Goal: Check status: Check status

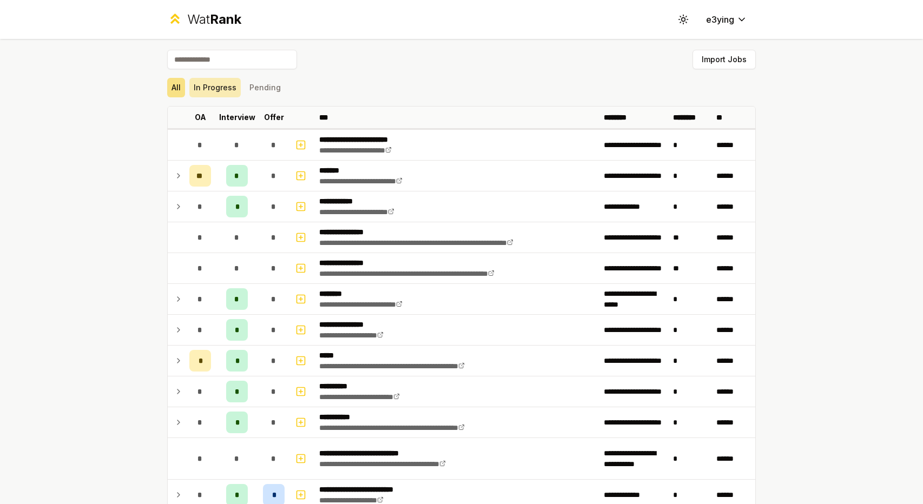
click at [216, 90] on button "In Progress" at bounding box center [214, 87] width 51 height 19
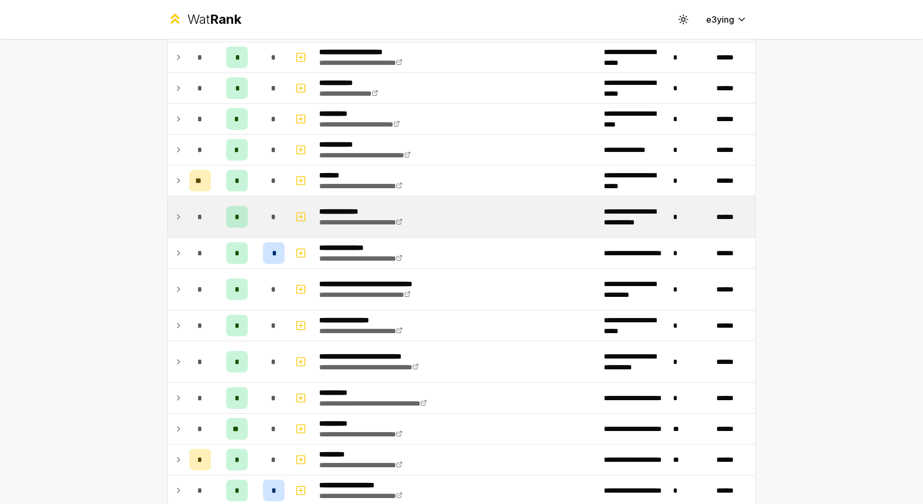
scroll to position [727, 0]
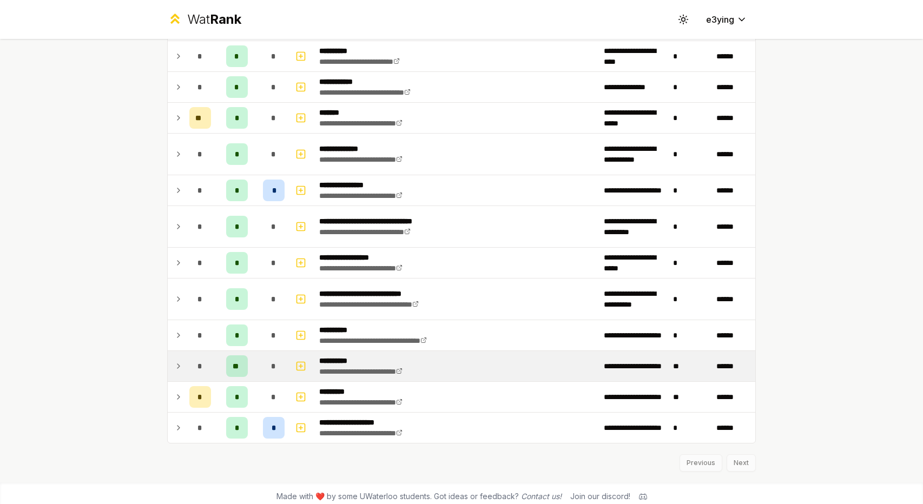
click at [175, 360] on icon at bounding box center [178, 366] width 9 height 13
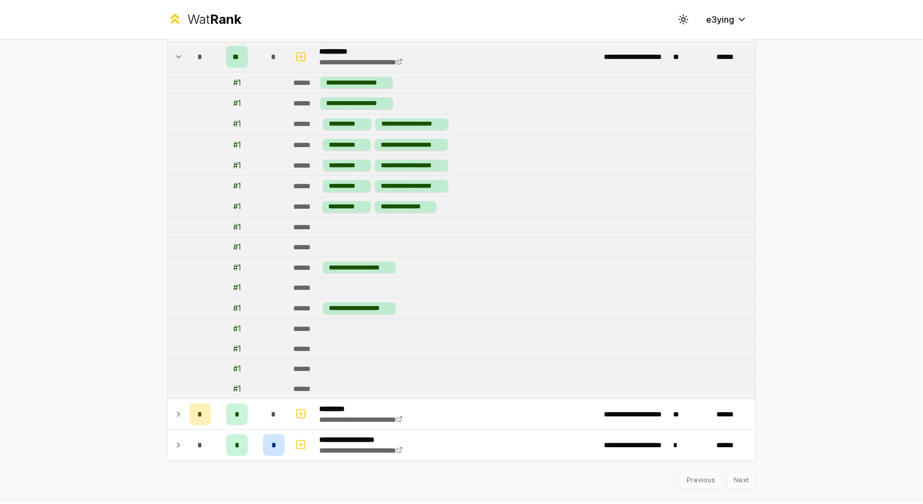
scroll to position [1051, 0]
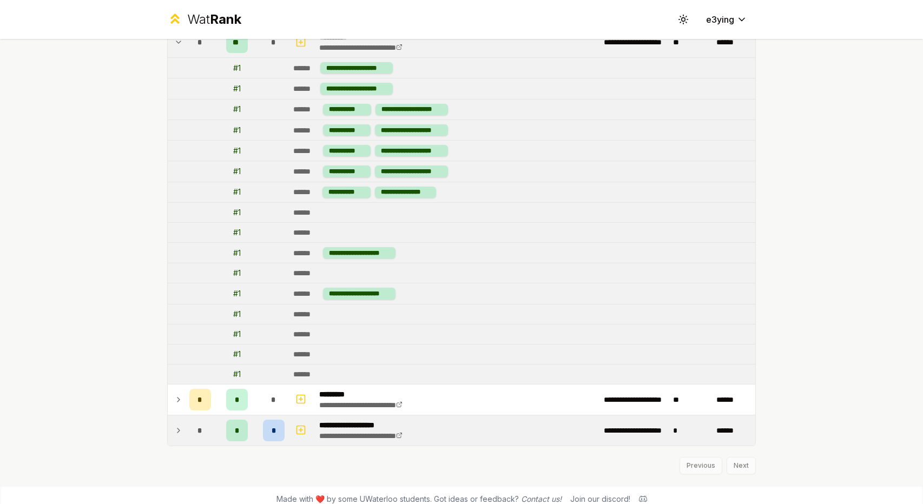
click at [185, 425] on td "*" at bounding box center [200, 430] width 30 height 30
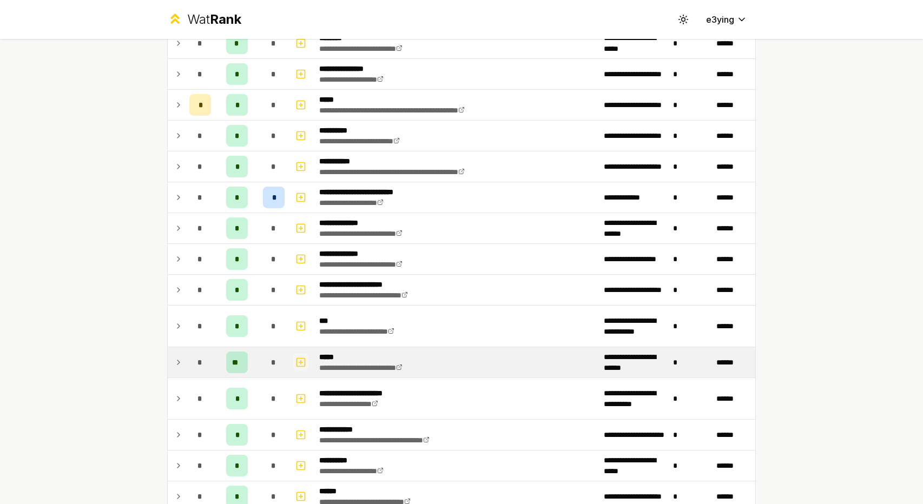
scroll to position [163, 0]
click at [176, 361] on icon at bounding box center [178, 362] width 9 height 13
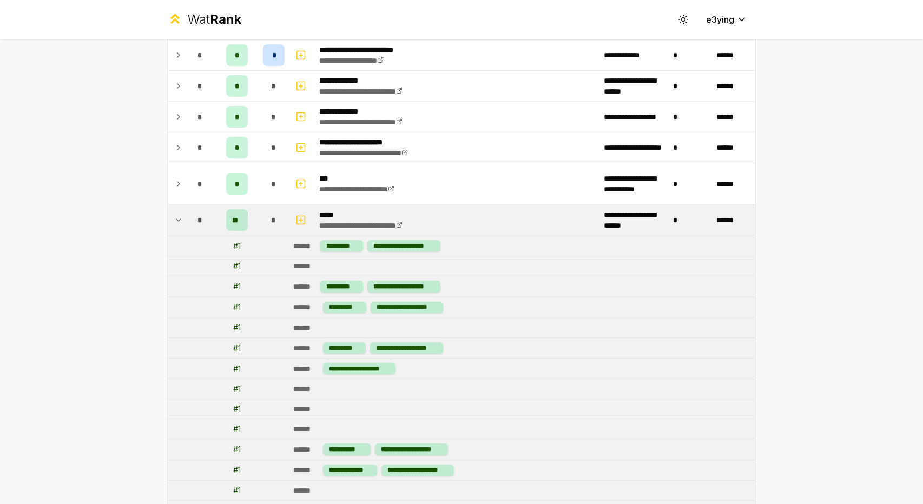
scroll to position [298, 0]
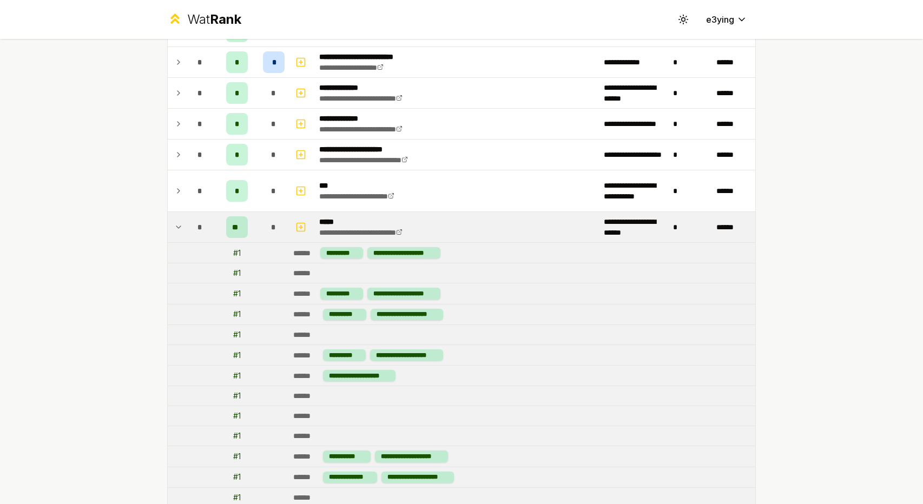
click at [176, 226] on icon at bounding box center [178, 227] width 4 height 2
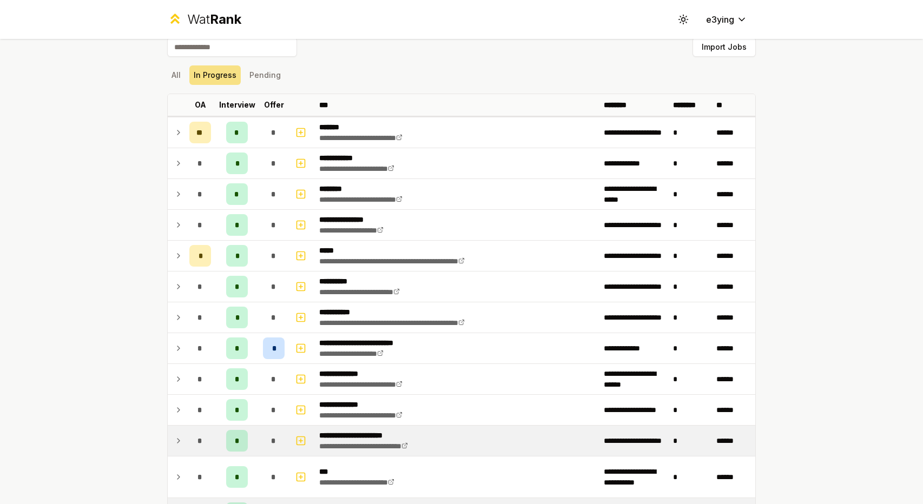
scroll to position [0, 0]
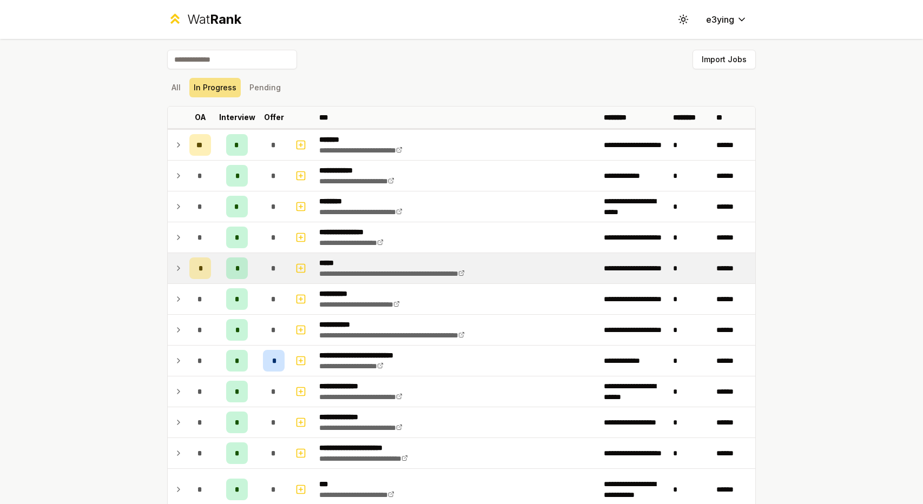
click at [174, 268] on icon at bounding box center [178, 268] width 9 height 13
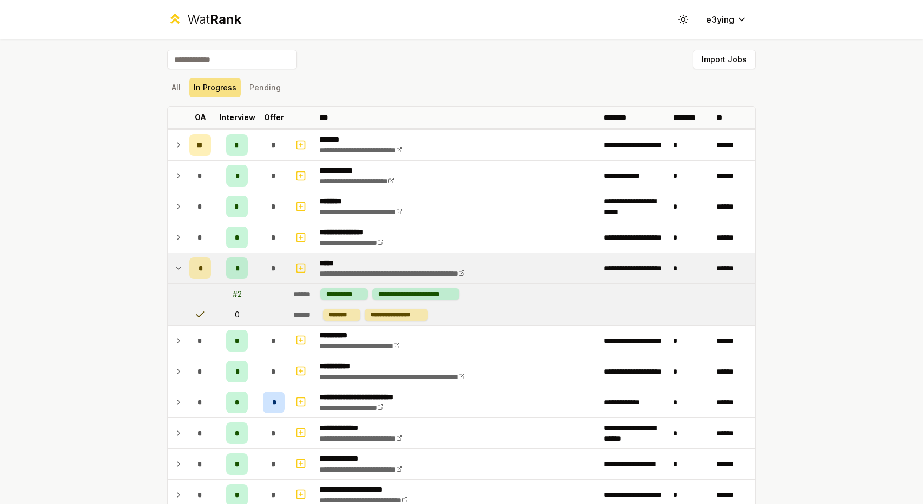
click at [174, 270] on icon at bounding box center [178, 268] width 9 height 13
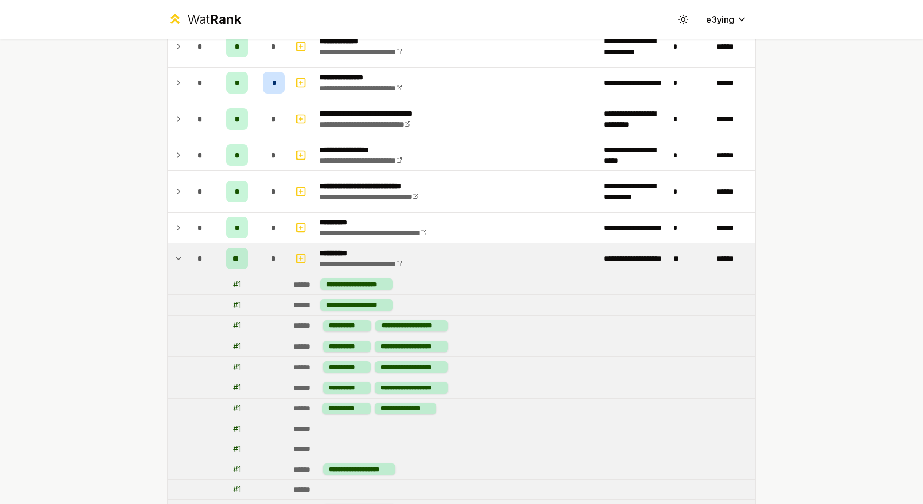
click at [174, 252] on icon at bounding box center [178, 258] width 9 height 13
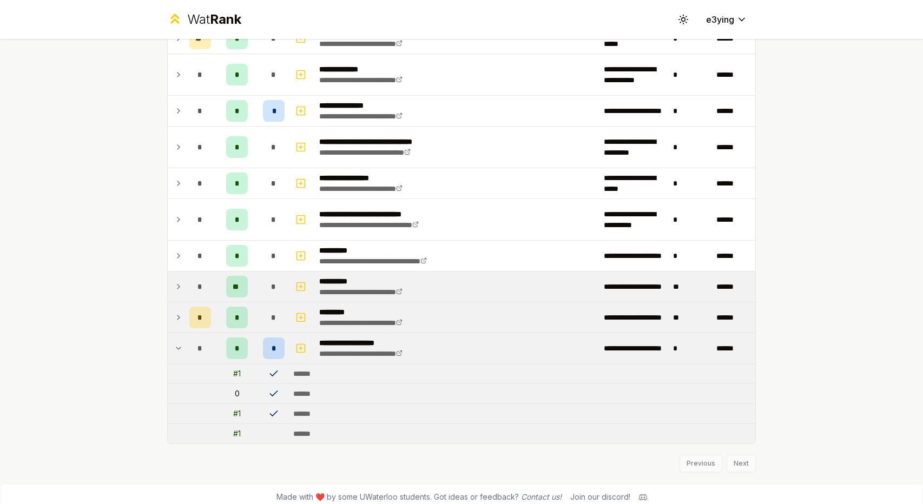
click at [176, 311] on icon at bounding box center [178, 317] width 9 height 13
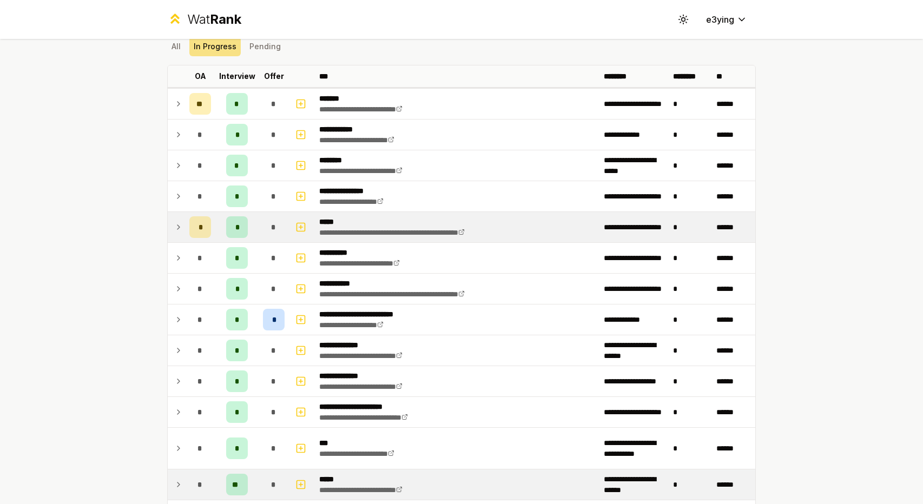
scroll to position [0, 0]
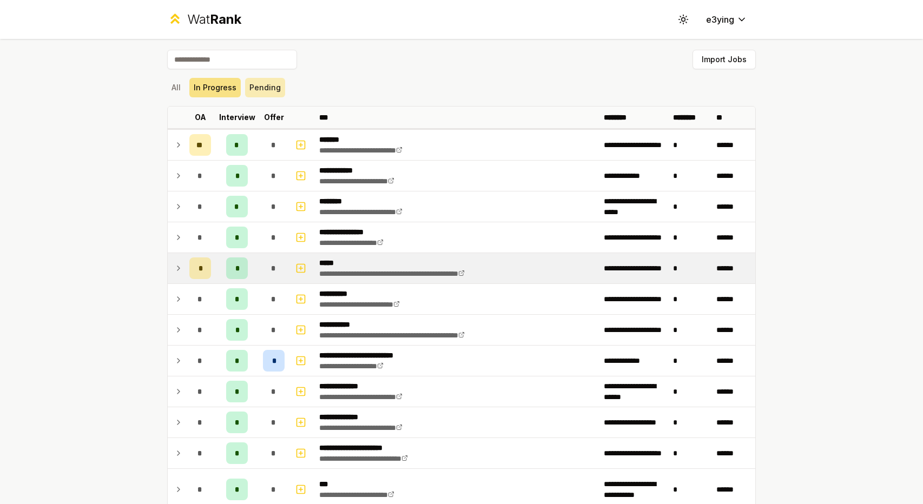
click at [254, 88] on button "Pending" at bounding box center [265, 87] width 40 height 19
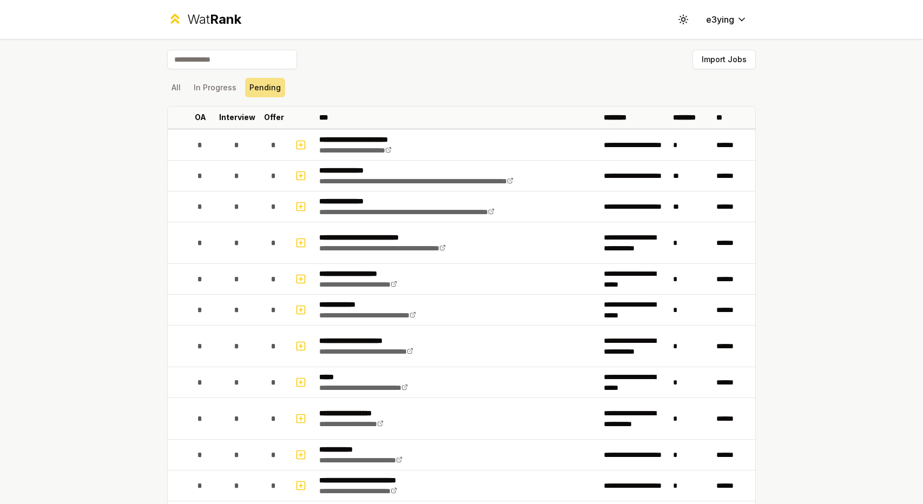
click at [183, 96] on div "All In Progress Pending" at bounding box center [461, 87] width 588 height 19
click at [210, 84] on button "In Progress" at bounding box center [214, 87] width 51 height 19
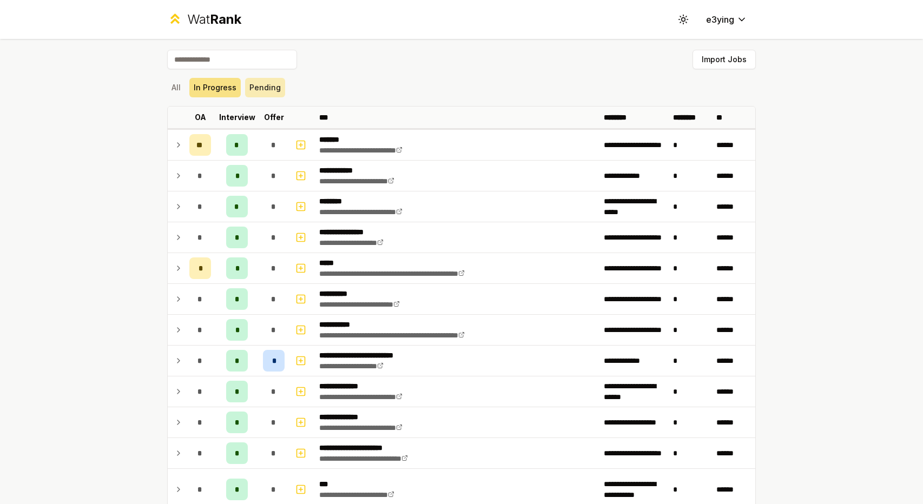
click at [263, 79] on button "Pending" at bounding box center [265, 87] width 40 height 19
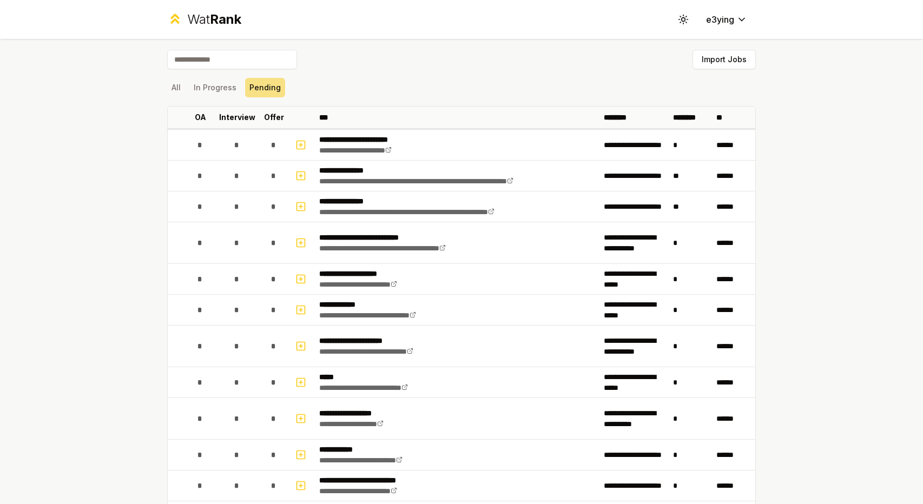
click at [225, 98] on div "All In Progress Pending" at bounding box center [461, 88] width 588 height 28
click at [224, 91] on button "In Progress" at bounding box center [214, 87] width 51 height 19
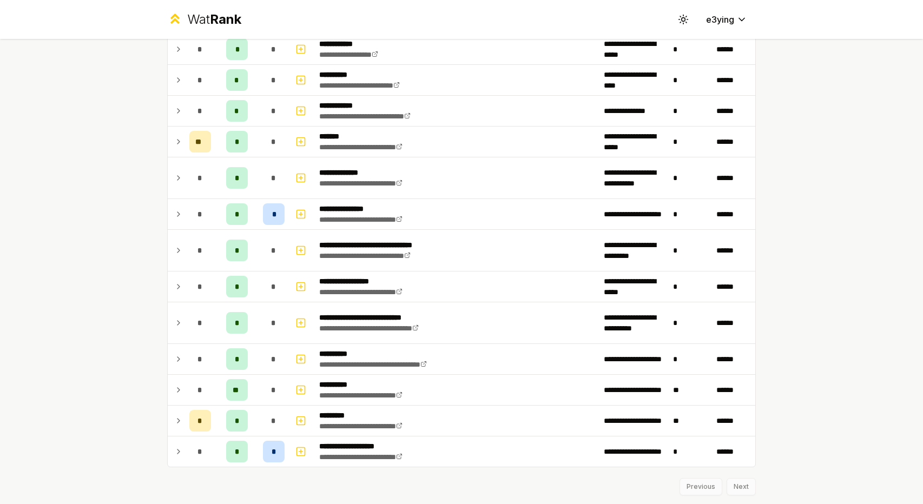
scroll to position [727, 0]
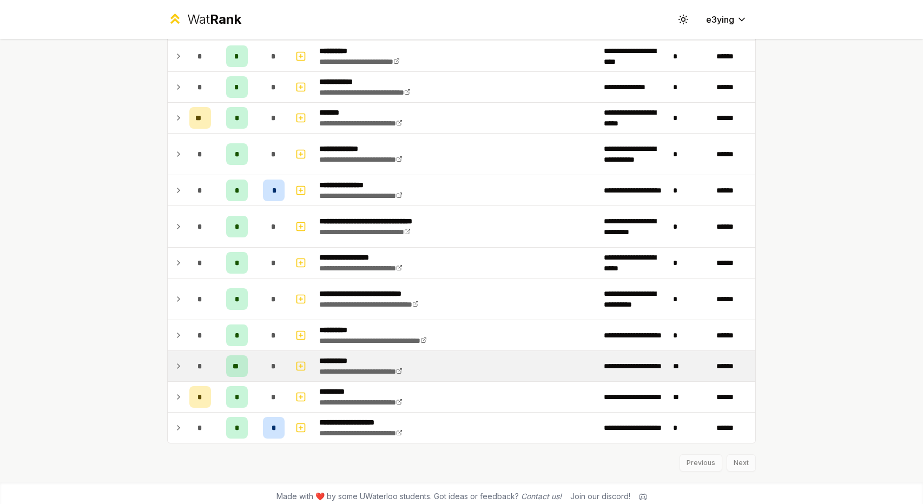
click at [180, 363] on td at bounding box center [176, 366] width 17 height 30
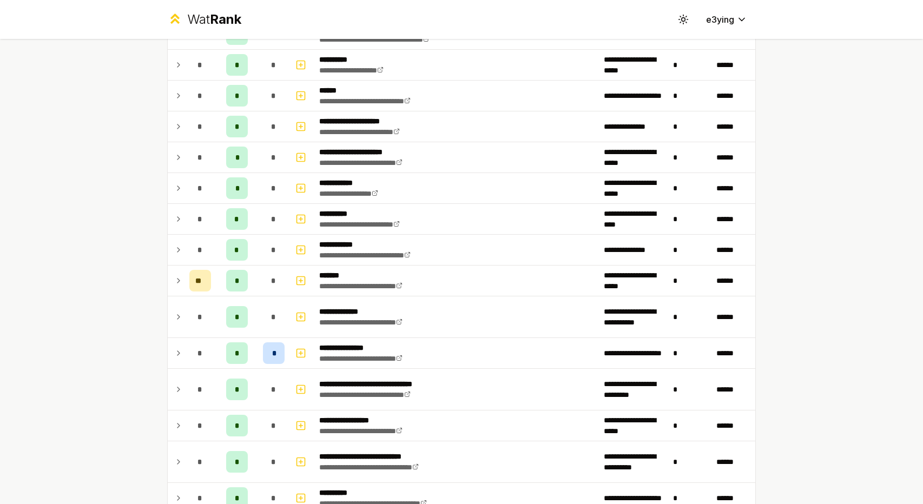
scroll to position [510, 0]
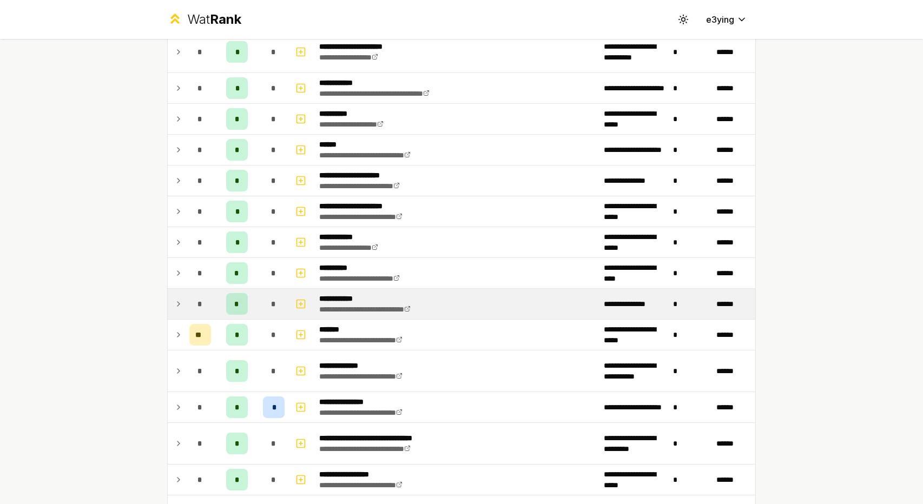
click at [174, 297] on icon at bounding box center [178, 303] width 9 height 13
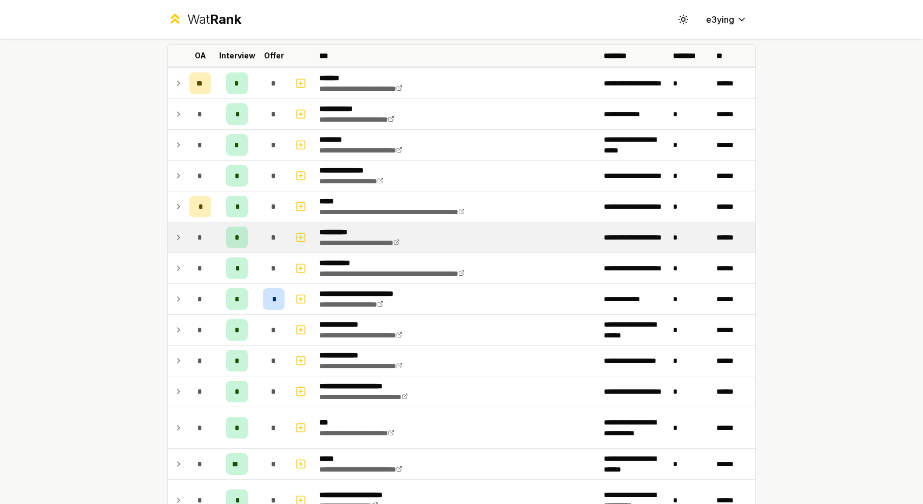
scroll to position [23, 0]
